Goal: Task Accomplishment & Management: Manage account settings

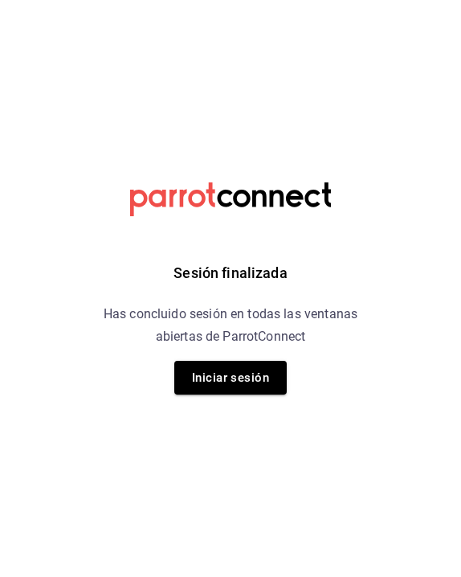
click at [238, 398] on div "Sesión finalizada Has concluido sesión en todas las ventanas abiertas de Parrot…" at bounding box center [231, 288] width 406 height 577
click at [227, 380] on button "Iniciar sesión" at bounding box center [230, 378] width 112 height 34
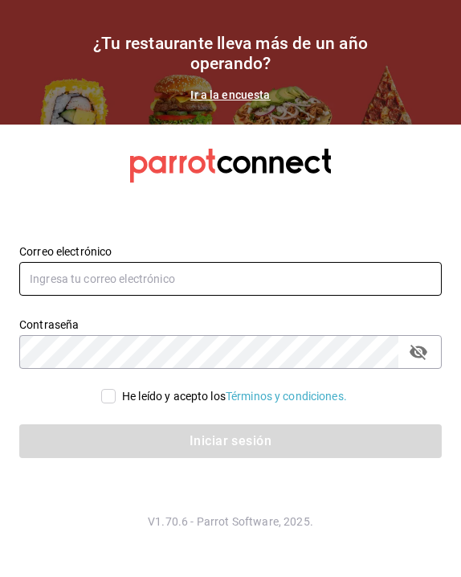
type input "[EMAIL_ADDRESS][DOMAIN_NAME]"
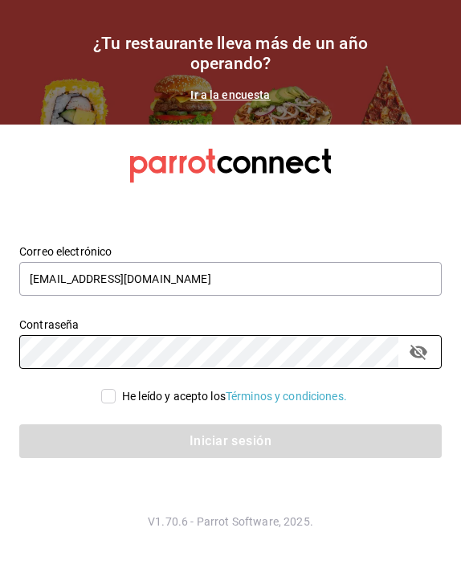
click at [116, 396] on span "He leído y acepto los Términos y condiciones." at bounding box center [231, 396] width 231 height 17
click at [116, 396] on input "He leído y acepto los Términos y condiciones." at bounding box center [108, 396] width 14 height 14
checkbox input "true"
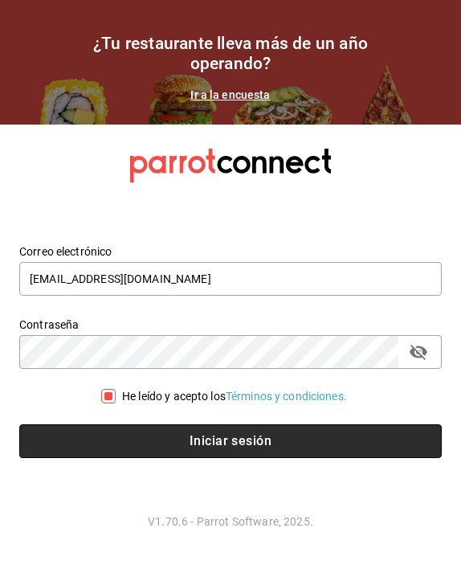
click at [133, 435] on button "Iniciar sesión" at bounding box center [230, 441] width 422 height 34
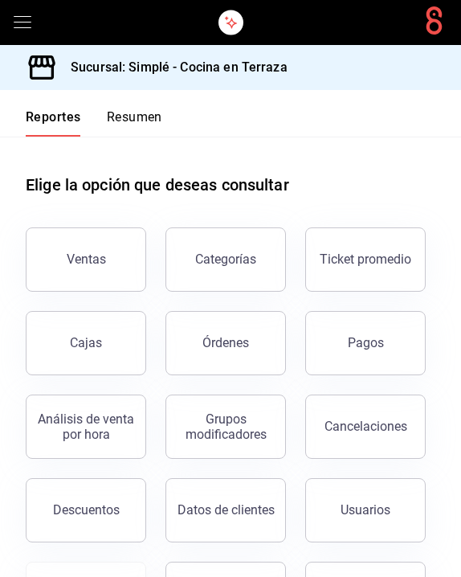
scroll to position [33, 0]
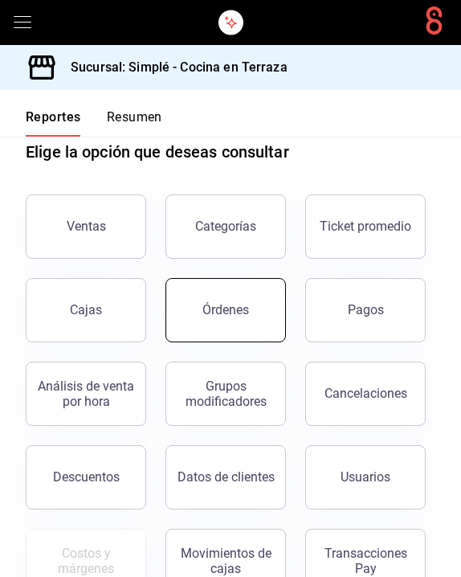
click at [214, 304] on div "Órdenes" at bounding box center [225, 309] width 47 height 15
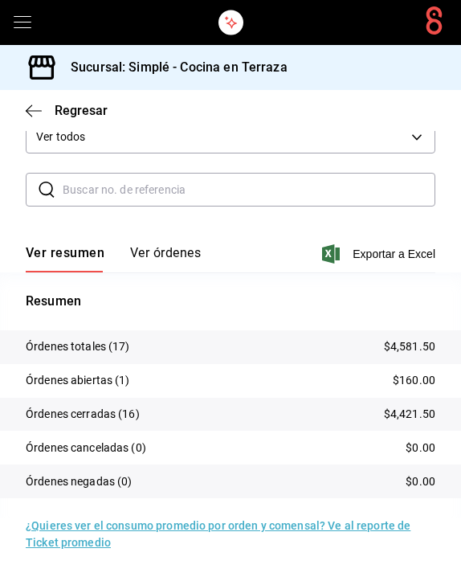
scroll to position [522, 0]
